Goal: Register for event/course

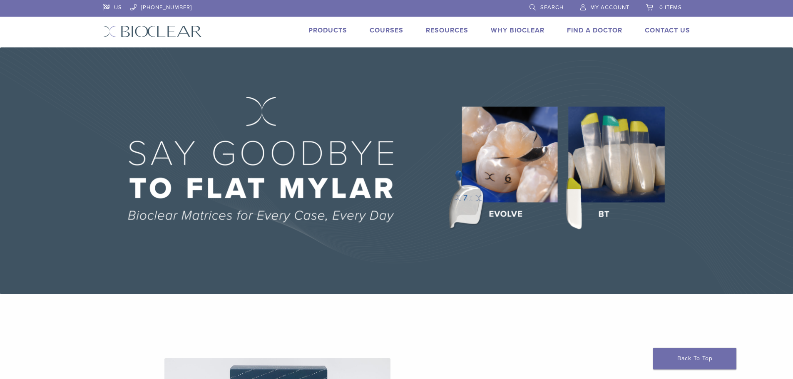
click at [387, 30] on link "Courses" at bounding box center [387, 30] width 34 height 8
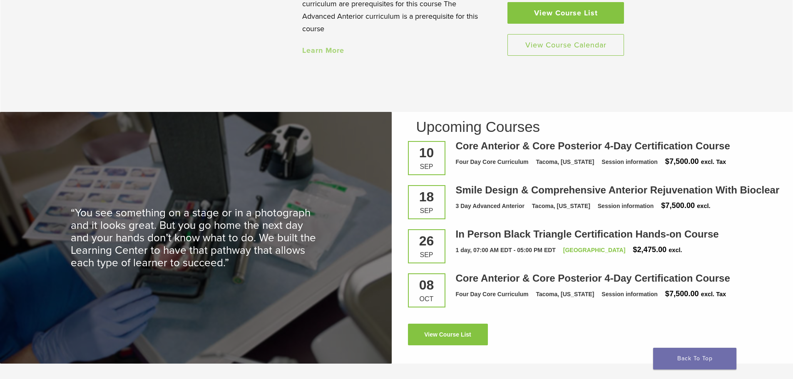
scroll to position [1082, 0]
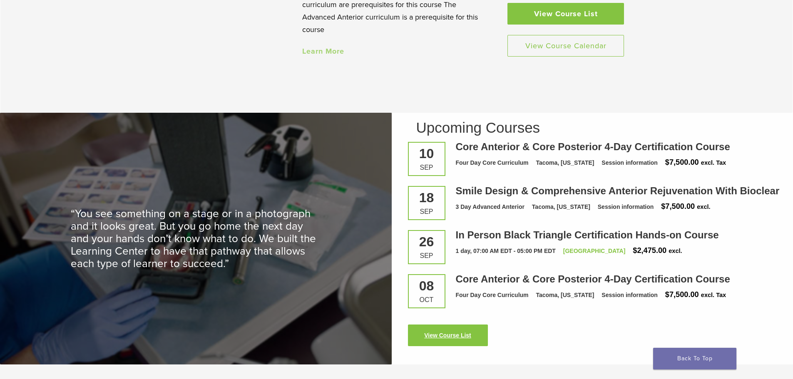
click at [431, 338] on link "View Course List" at bounding box center [448, 336] width 80 height 22
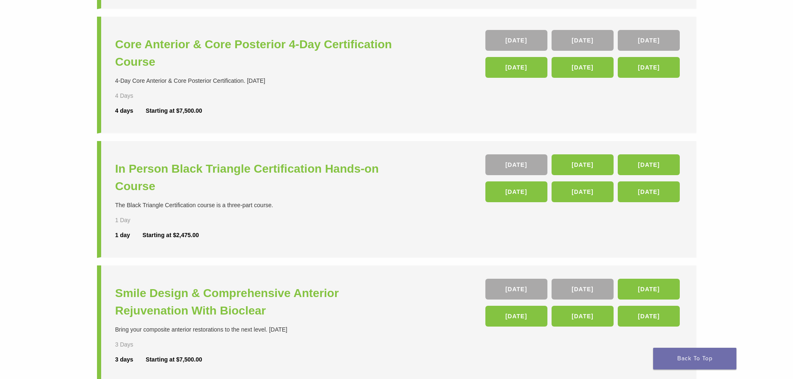
scroll to position [125, 0]
